Goal: Task Accomplishment & Management: Complete application form

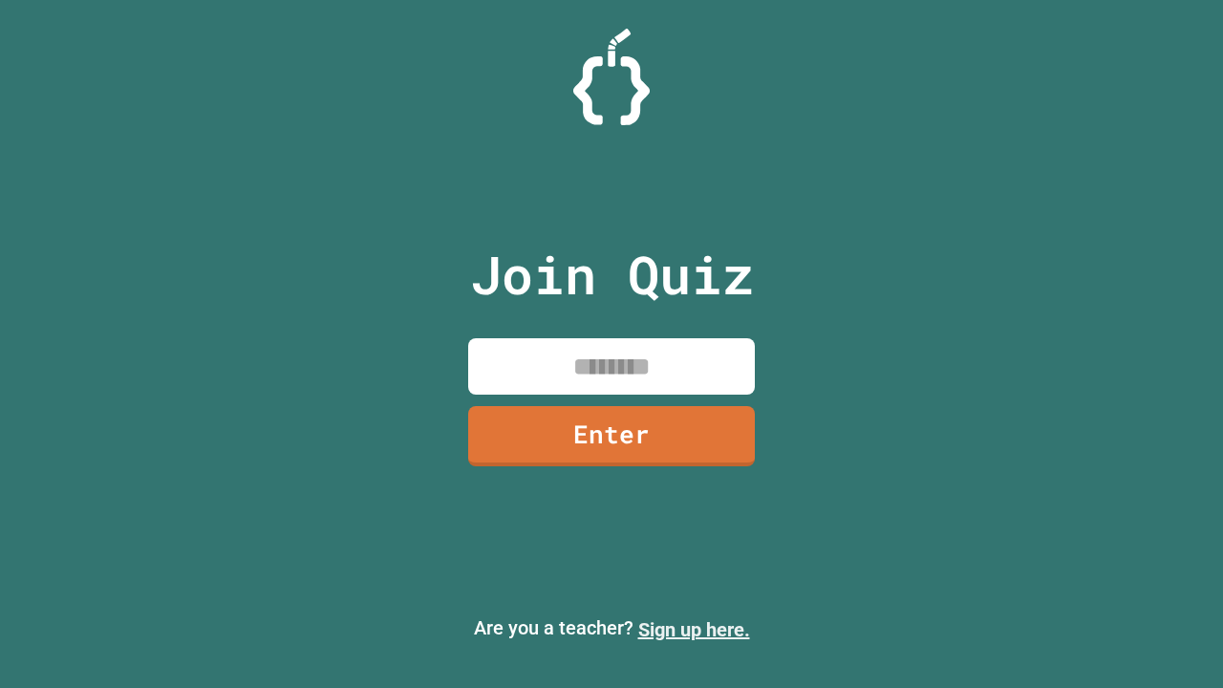
click at [694, 630] on link "Sign up here." at bounding box center [694, 629] width 112 height 23
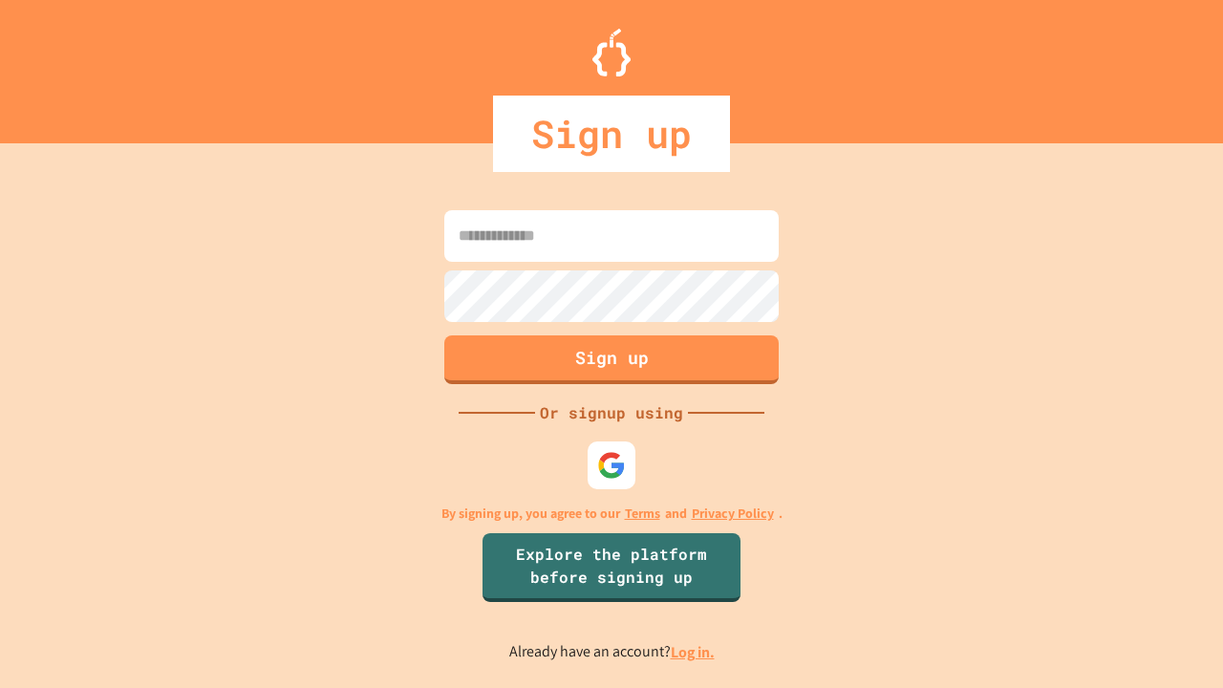
click at [694, 651] on link "Log in." at bounding box center [693, 652] width 44 height 20
